Goal: Task Accomplishment & Management: Use online tool/utility

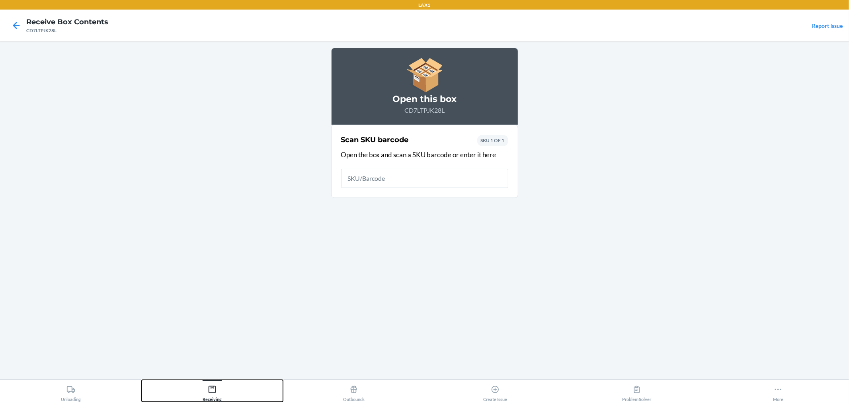
click at [221, 380] on div at bounding box center [212, 380] width 19 height 1
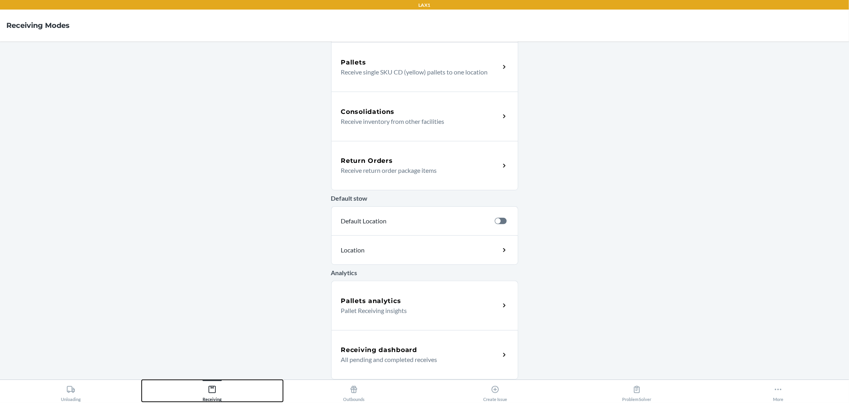
scroll to position [152, 0]
click at [398, 352] on h5 "Receiving dashboard" at bounding box center [379, 350] width 76 height 10
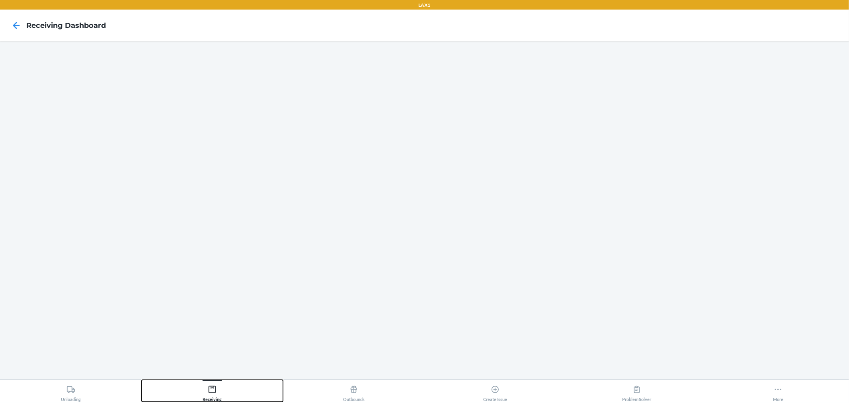
click at [219, 388] on div "Receiving" at bounding box center [212, 392] width 19 height 20
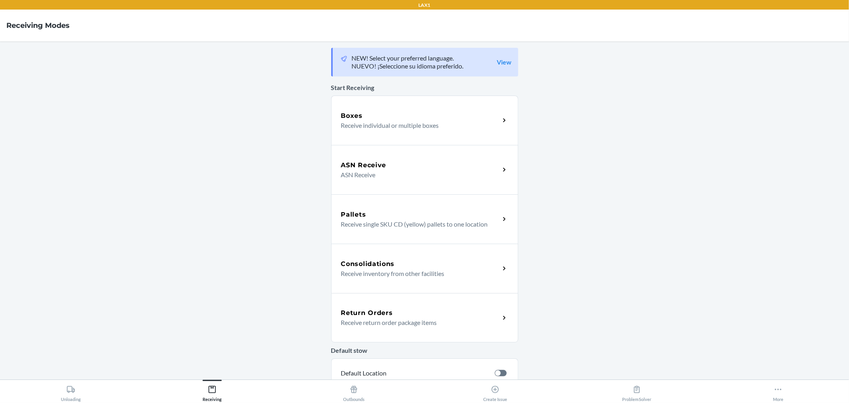
click at [399, 111] on div "Boxes" at bounding box center [420, 116] width 159 height 10
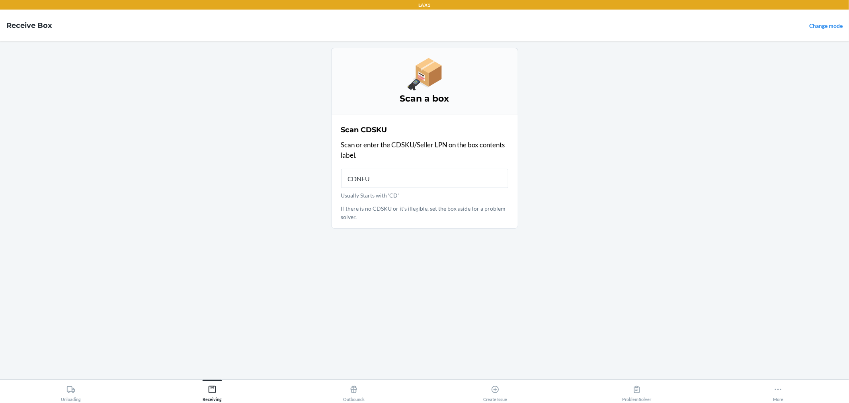
type input "CDNEUJ"
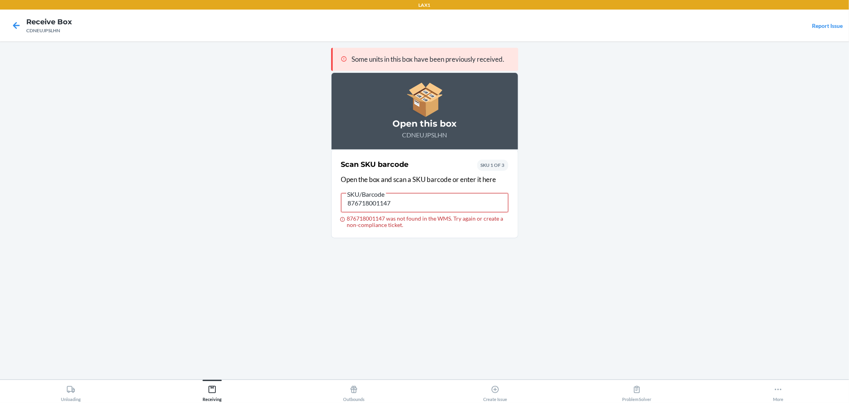
click at [412, 199] on input "876718001147" at bounding box center [424, 202] width 167 height 19
paste input "MGS-K6654"
type input "MGS-K6654"
click at [393, 203] on input "MGS-K6654" at bounding box center [424, 202] width 167 height 19
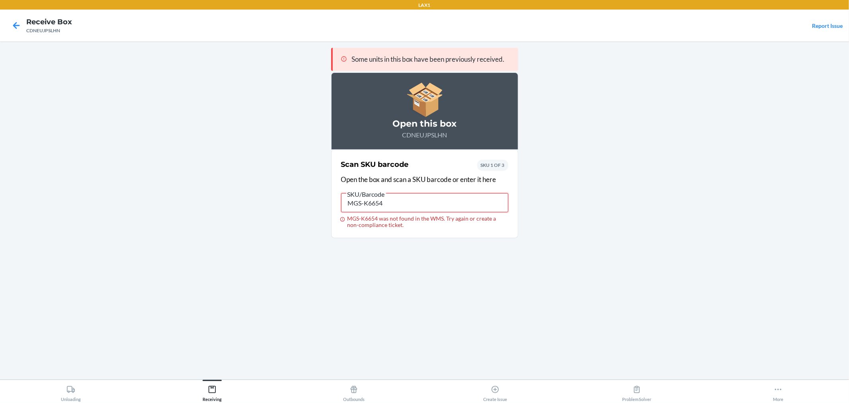
click at [393, 203] on input "MGS-K6654" at bounding box center [424, 202] width 167 height 19
click at [393, 203] on input "8436620261910" at bounding box center [424, 202] width 167 height 19
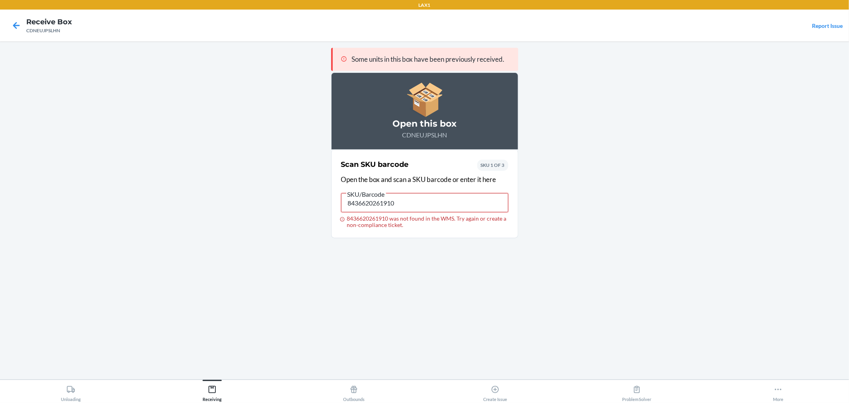
click at [393, 203] on input "8436620261910" at bounding box center [424, 202] width 167 height 19
click at [444, 204] on input "8436620261910" at bounding box center [424, 202] width 167 height 19
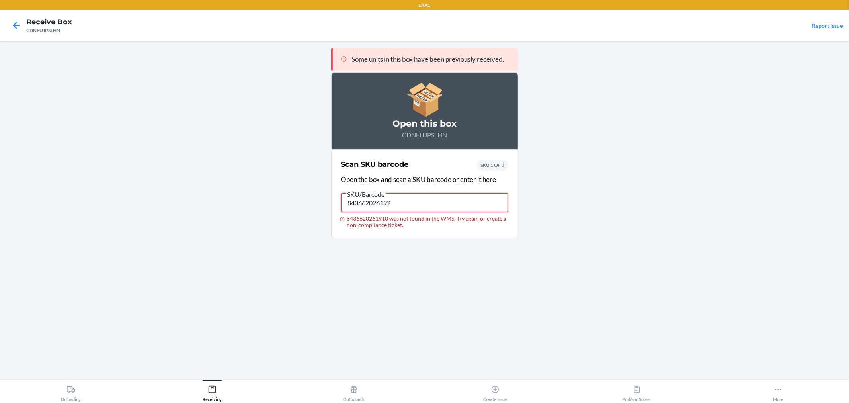
type input "8436620261927"
click at [204, 388] on div "Receiving" at bounding box center [212, 392] width 19 height 20
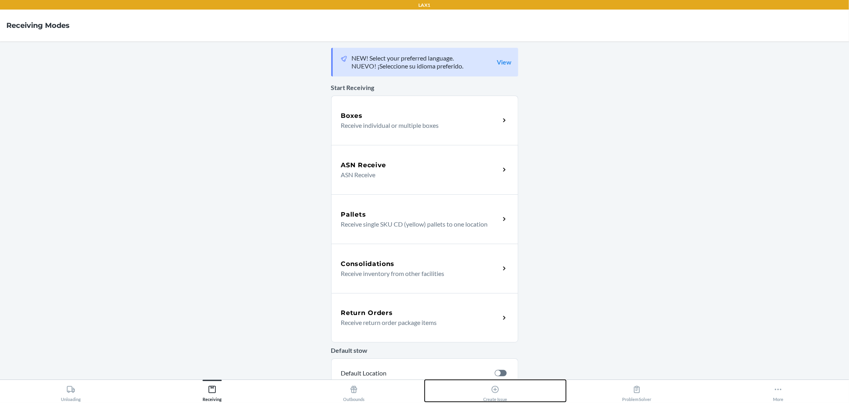
click at [498, 395] on div "Create Issue" at bounding box center [495, 392] width 24 height 20
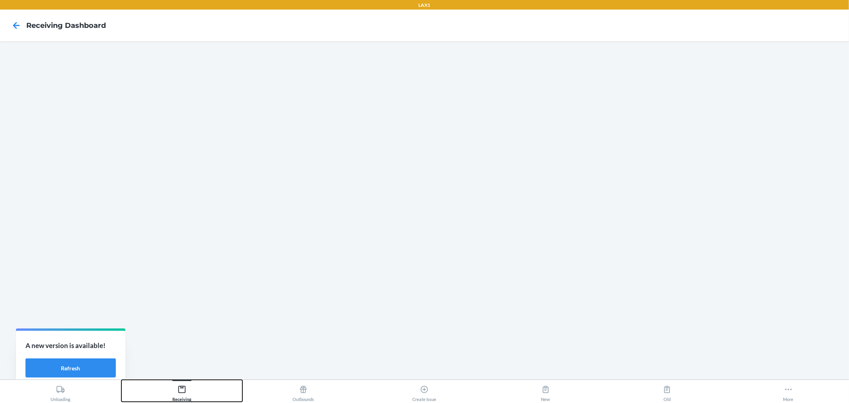
click at [180, 385] on icon at bounding box center [182, 389] width 9 height 9
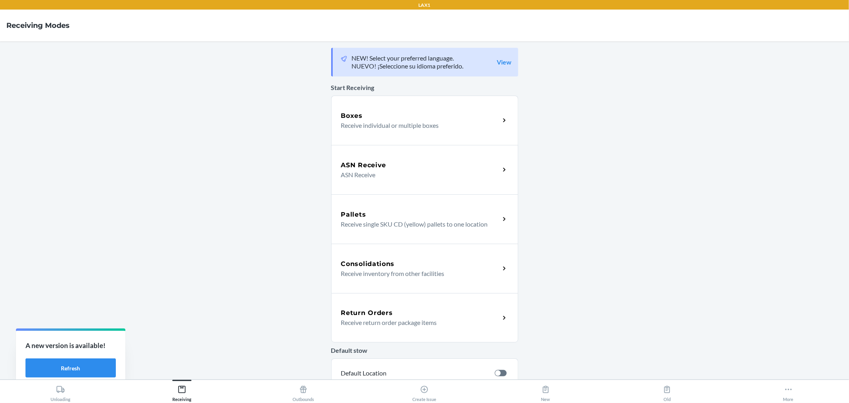
click at [374, 124] on p "Receive individual or multiple boxes" at bounding box center [417, 126] width 153 height 10
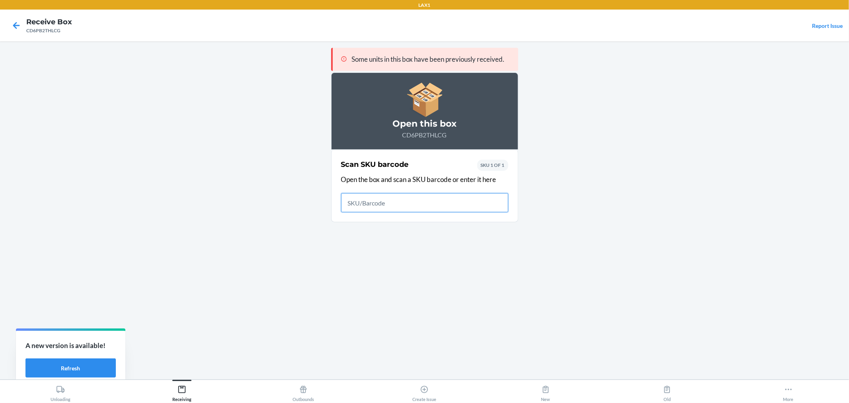
click at [393, 204] on input "text" at bounding box center [424, 202] width 167 height 19
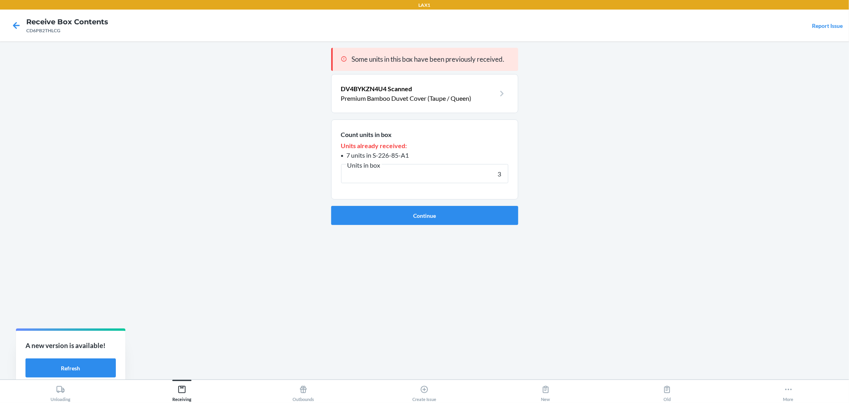
type input "3"
drag, startPoint x: 415, startPoint y: 154, endPoint x: 373, endPoint y: 159, distance: 42.6
click at [373, 159] on li "7 units in S-226-85-A1" at bounding box center [424, 156] width 167 height 10
copy span "S-226-85-A1"
click at [421, 216] on button "Continue" at bounding box center [424, 215] width 187 height 19
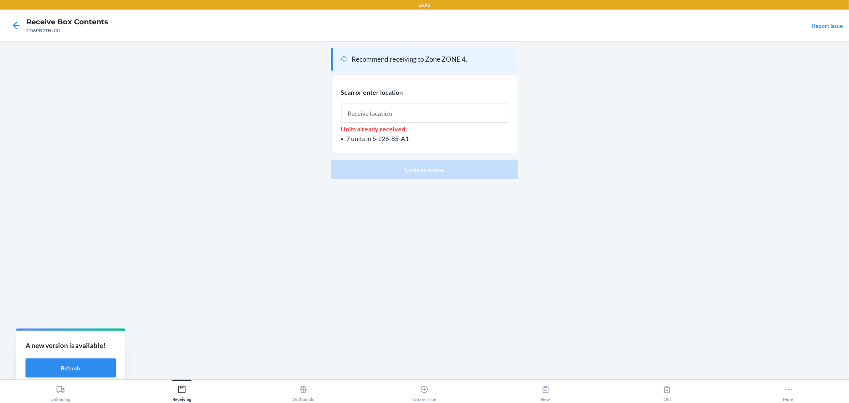
click at [417, 118] on input "text" at bounding box center [424, 113] width 167 height 19
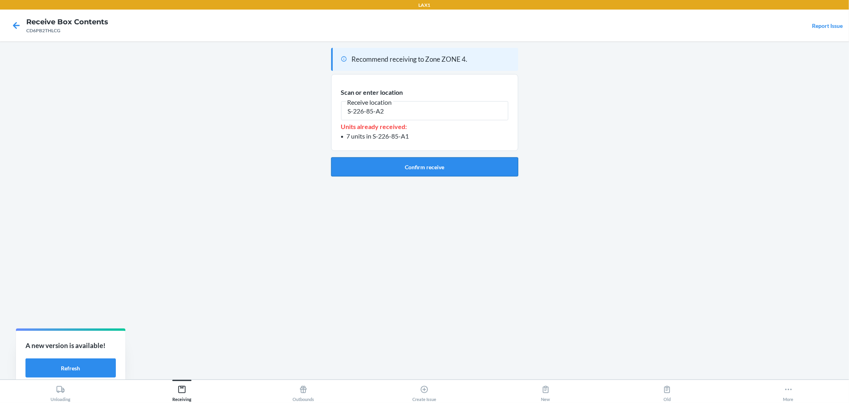
type input "S-226-85-A2"
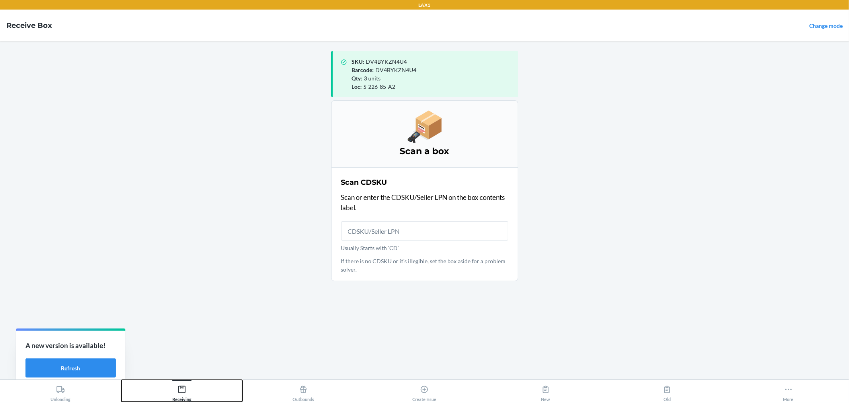
click at [182, 400] on div "Receiving" at bounding box center [181, 392] width 19 height 20
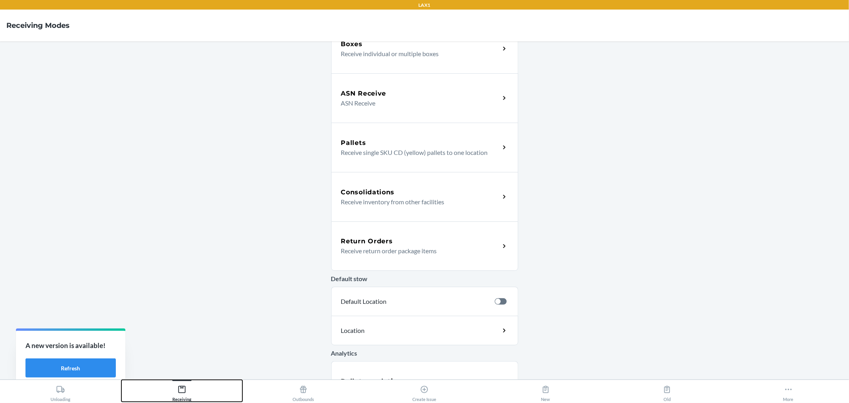
scroll to position [152, 0]
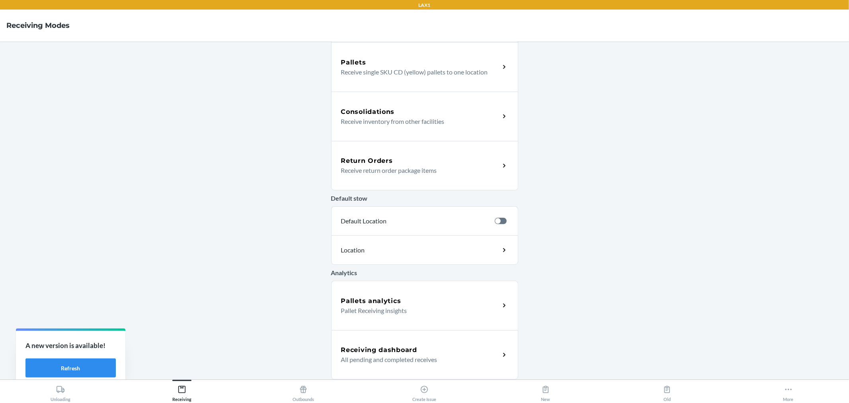
click at [393, 308] on p "Pallet Receiving insights" at bounding box center [417, 311] width 153 height 10
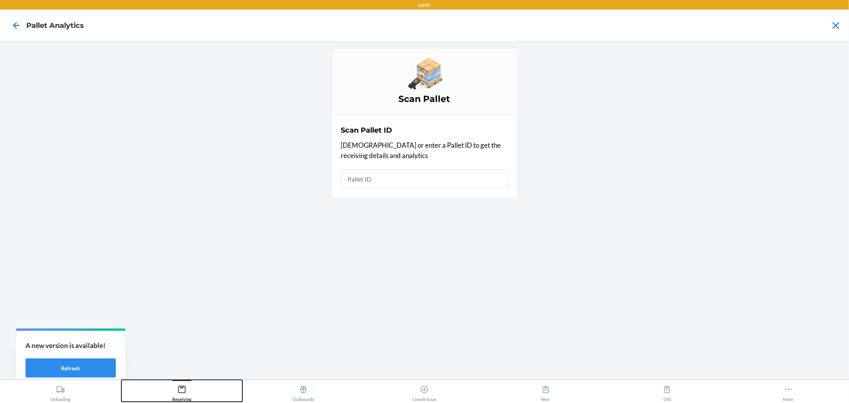
click at [188, 386] on div "Receiving" at bounding box center [181, 392] width 19 height 20
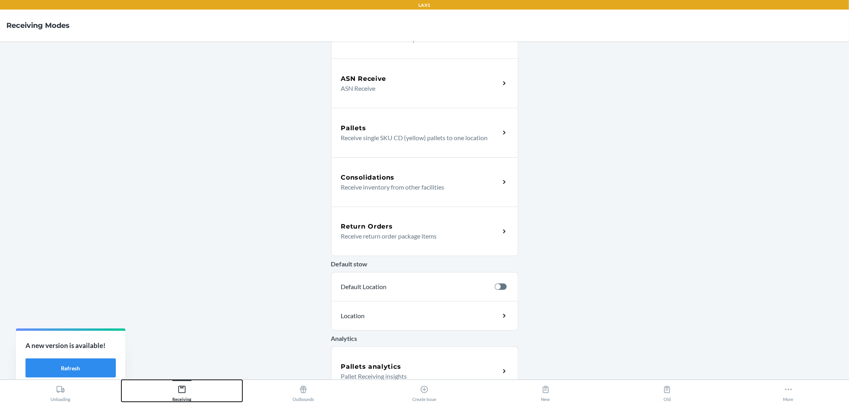
scroll to position [152, 0]
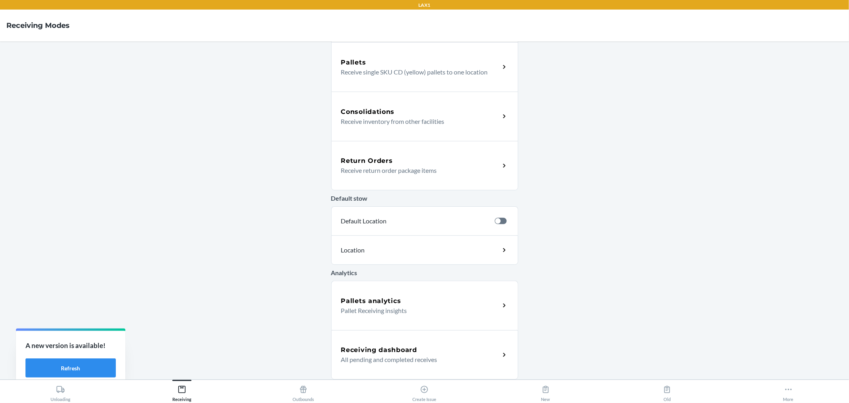
click at [388, 349] on h5 "Receiving dashboard" at bounding box center [379, 350] width 76 height 10
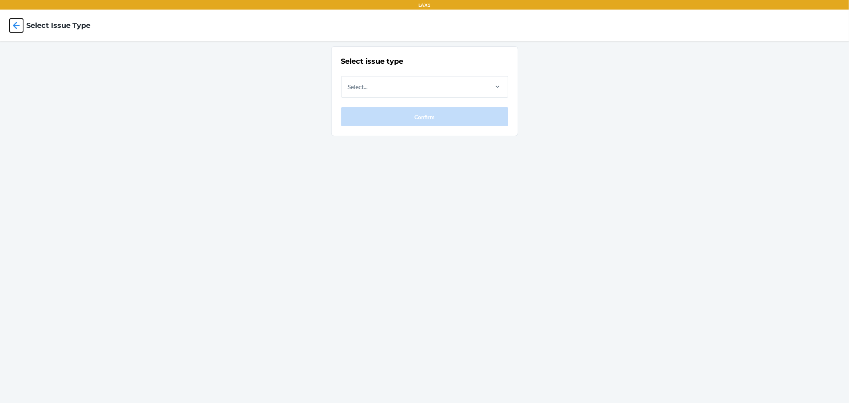
click at [16, 26] on icon at bounding box center [17, 26] width 14 height 14
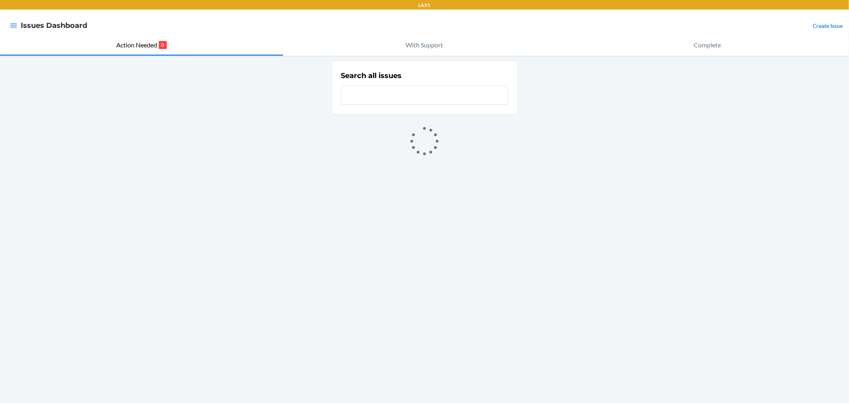
click at [380, 90] on input "text" at bounding box center [424, 95] width 167 height 19
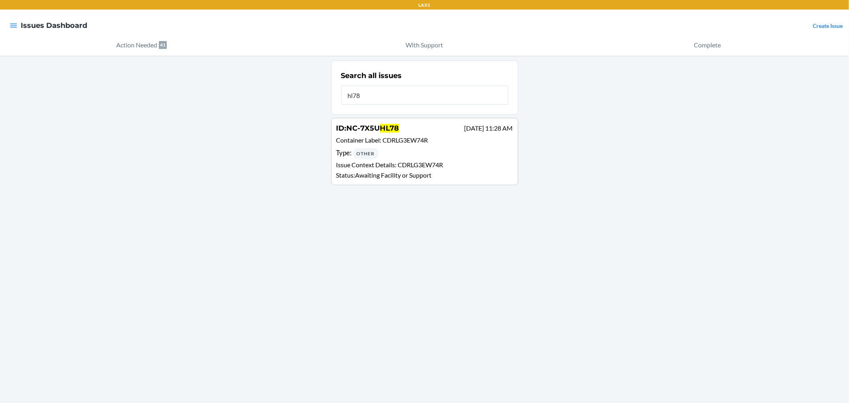
type input "hl78"
click at [400, 135] on p "Container Label : CDRLG3EW74R" at bounding box center [425, 141] width 177 height 12
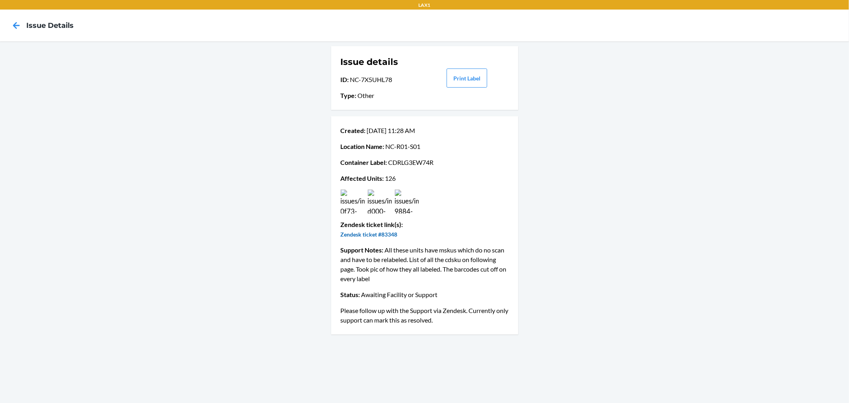
click at [383, 232] on link "Zendesk ticket #83348" at bounding box center [369, 234] width 57 height 7
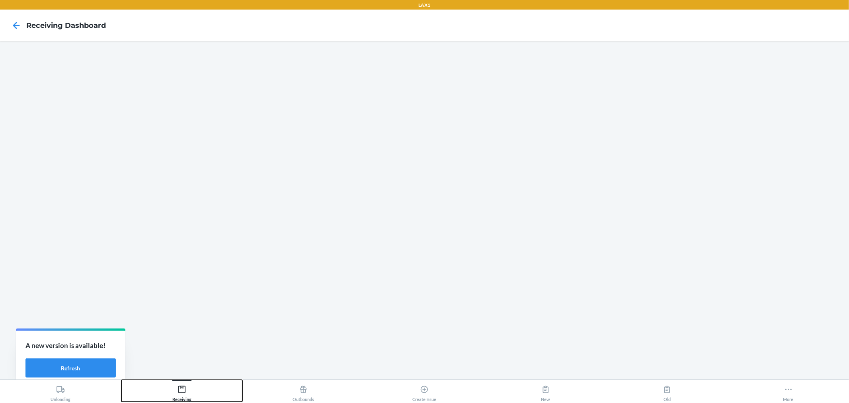
click at [176, 395] on div "Receiving" at bounding box center [181, 392] width 19 height 20
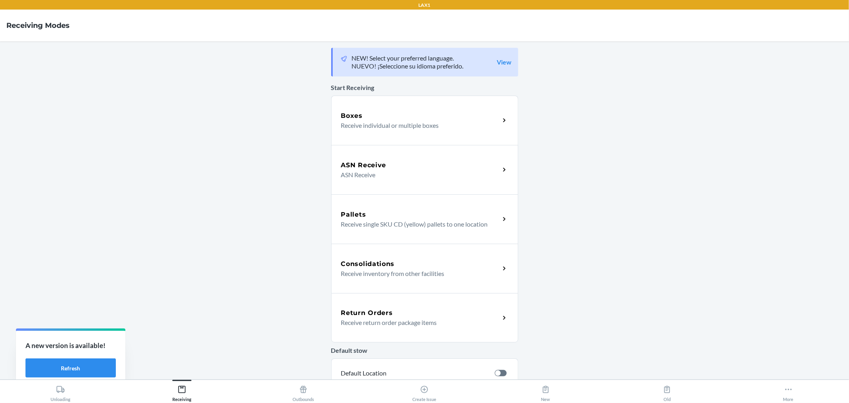
click at [381, 112] on div "Boxes" at bounding box center [420, 116] width 159 height 10
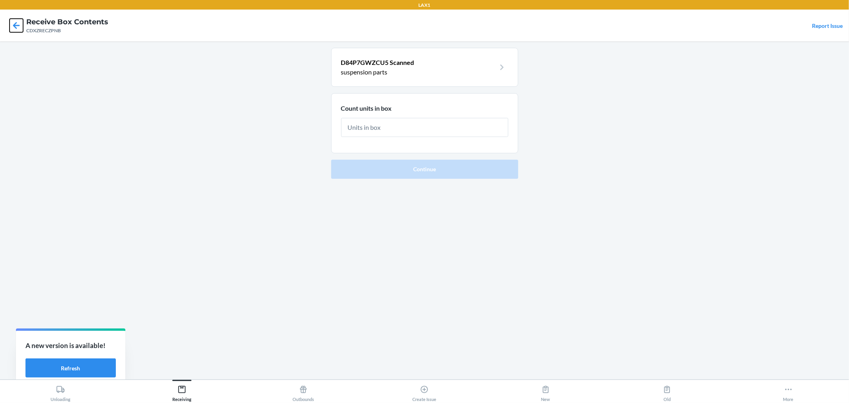
click at [12, 26] on icon at bounding box center [17, 26] width 14 height 14
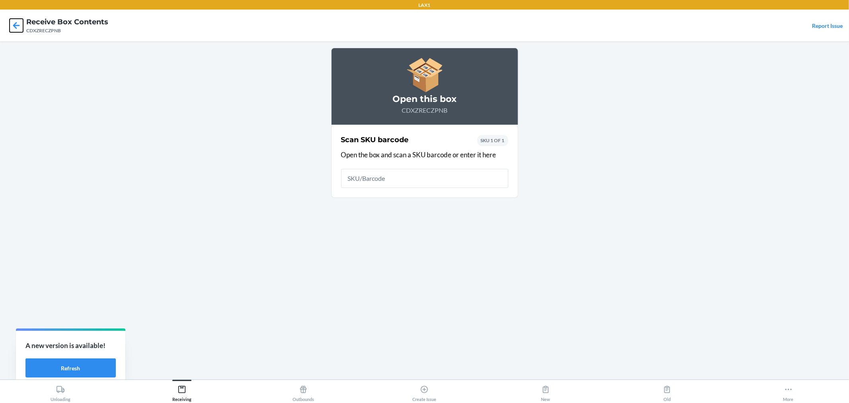
click at [12, 26] on icon at bounding box center [17, 26] width 14 height 14
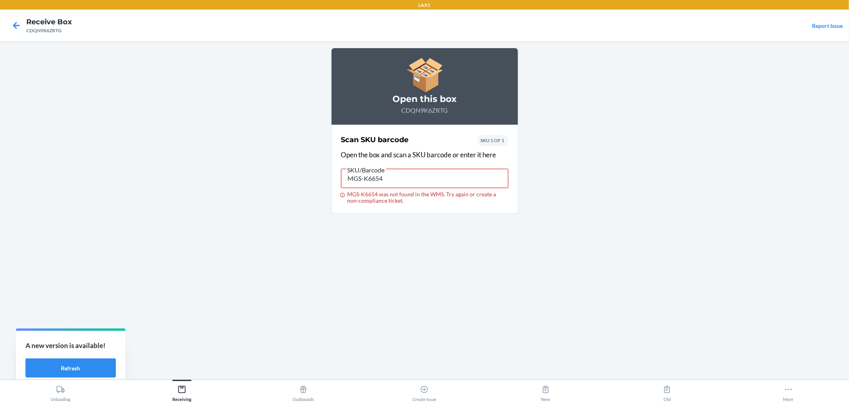
click at [398, 180] on input "MGS-K6654" at bounding box center [424, 178] width 167 height 19
paste input "DWXSX3JQWQ6"
type input "DWXSX3JQWQ6"
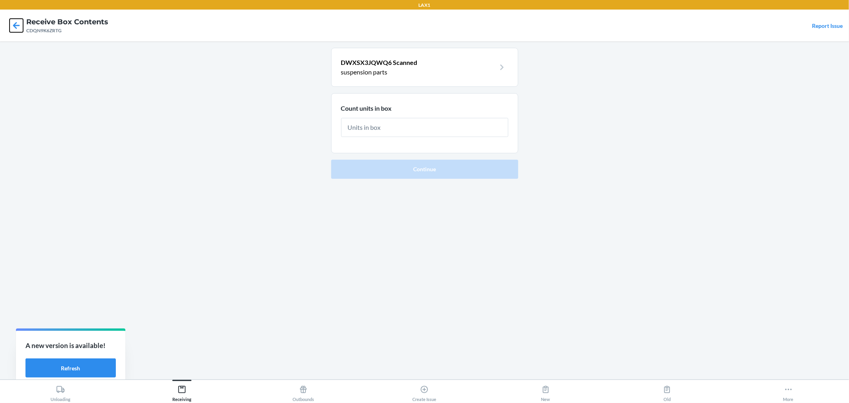
click at [16, 27] on icon at bounding box center [16, 25] width 7 height 7
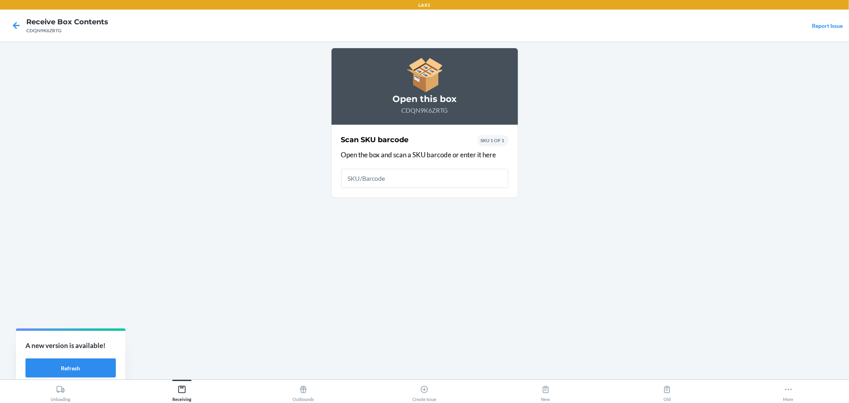
click at [706, 120] on main "Open this box CDQN9K6ZRTG Scan SKU barcode Open the box and scan a SKU barcode …" at bounding box center [424, 210] width 849 height 338
click at [13, 26] on icon at bounding box center [17, 26] width 14 height 14
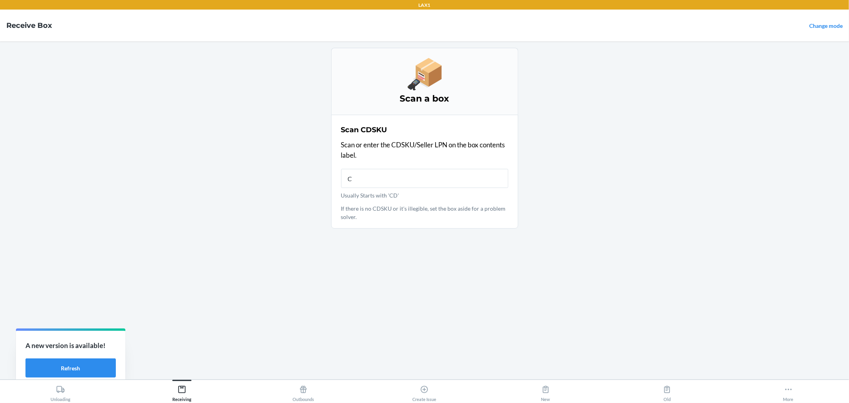
type input "CD"
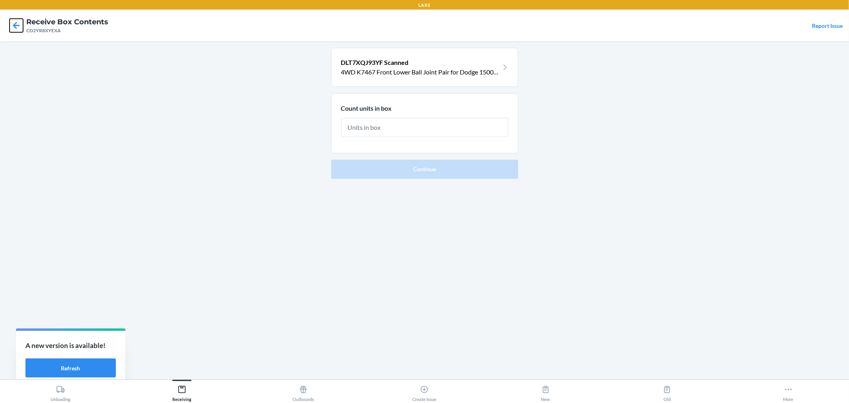
click at [16, 24] on icon at bounding box center [17, 26] width 14 height 14
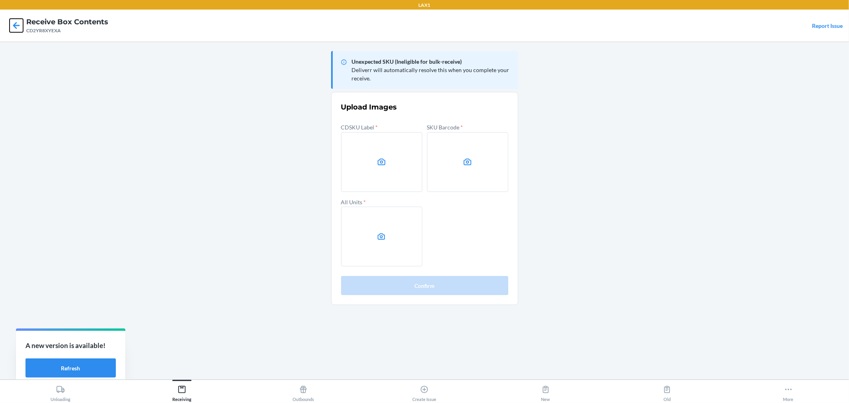
click at [17, 27] on icon at bounding box center [17, 26] width 14 height 14
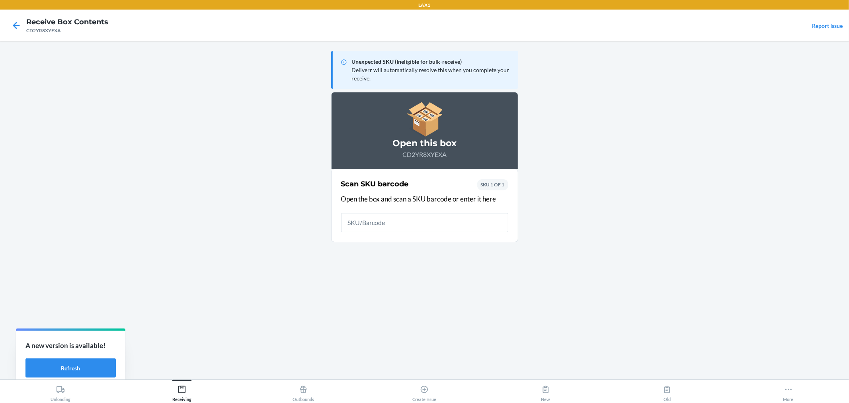
click at [702, 90] on main "Unexpected SKU (Ineligible for bulk-receive) Deliverr will automatically resolv…" at bounding box center [424, 210] width 849 height 338
click at [22, 26] on icon at bounding box center [17, 26] width 14 height 14
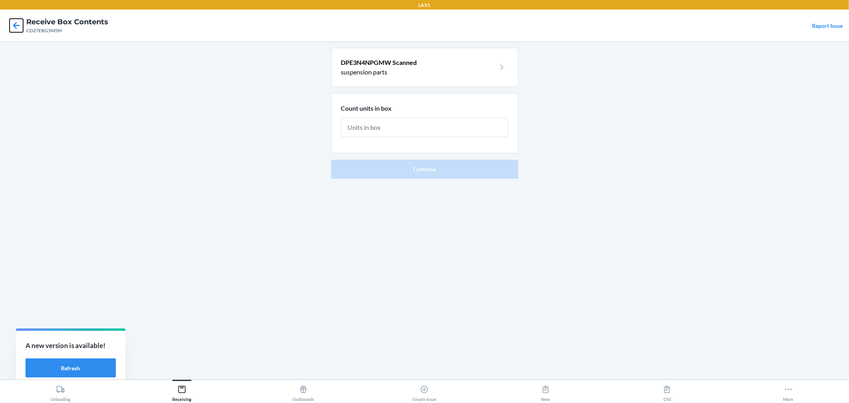
click at [16, 27] on icon at bounding box center [16, 25] width 7 height 7
